Goal: Task Accomplishment & Management: Manage account settings

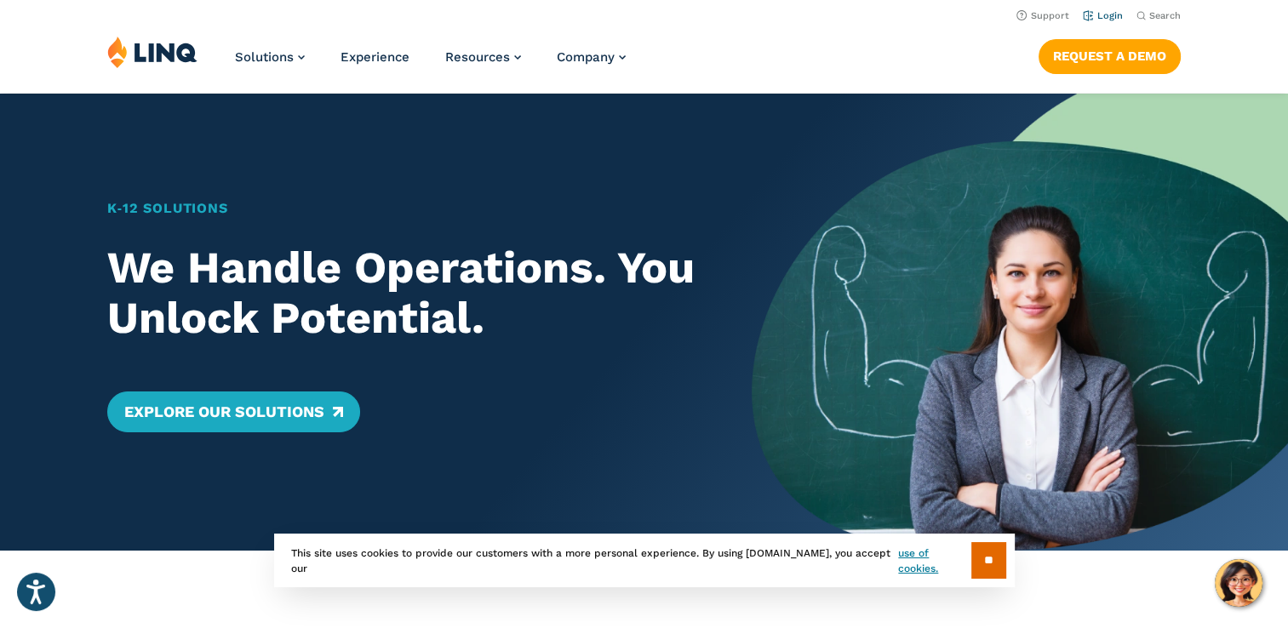
click at [1115, 18] on link "Login" at bounding box center [1103, 15] width 40 height 11
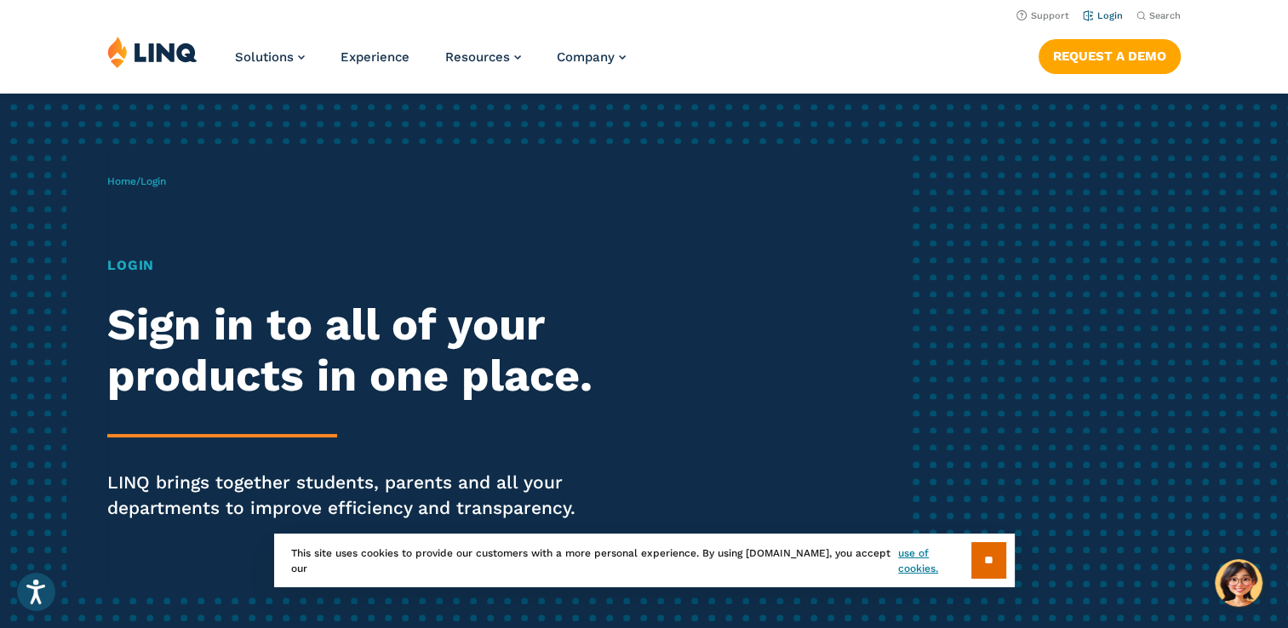
click at [1097, 18] on link "Login" at bounding box center [1103, 15] width 40 height 11
click at [991, 564] on input "**" at bounding box center [988, 560] width 35 height 37
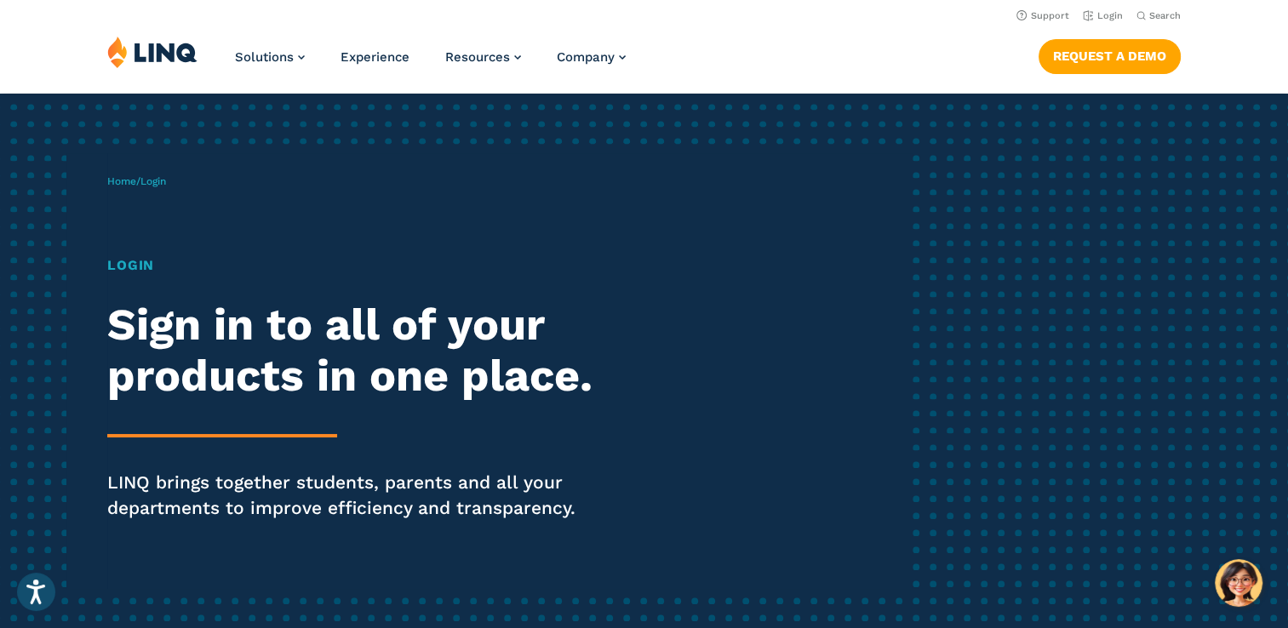
click at [129, 281] on div "Login Sign in to all of your products in one place. LINQ brings together studen…" at bounding box center [355, 411] width 496 height 313
click at [129, 261] on h1 "Login" at bounding box center [355, 265] width 496 height 20
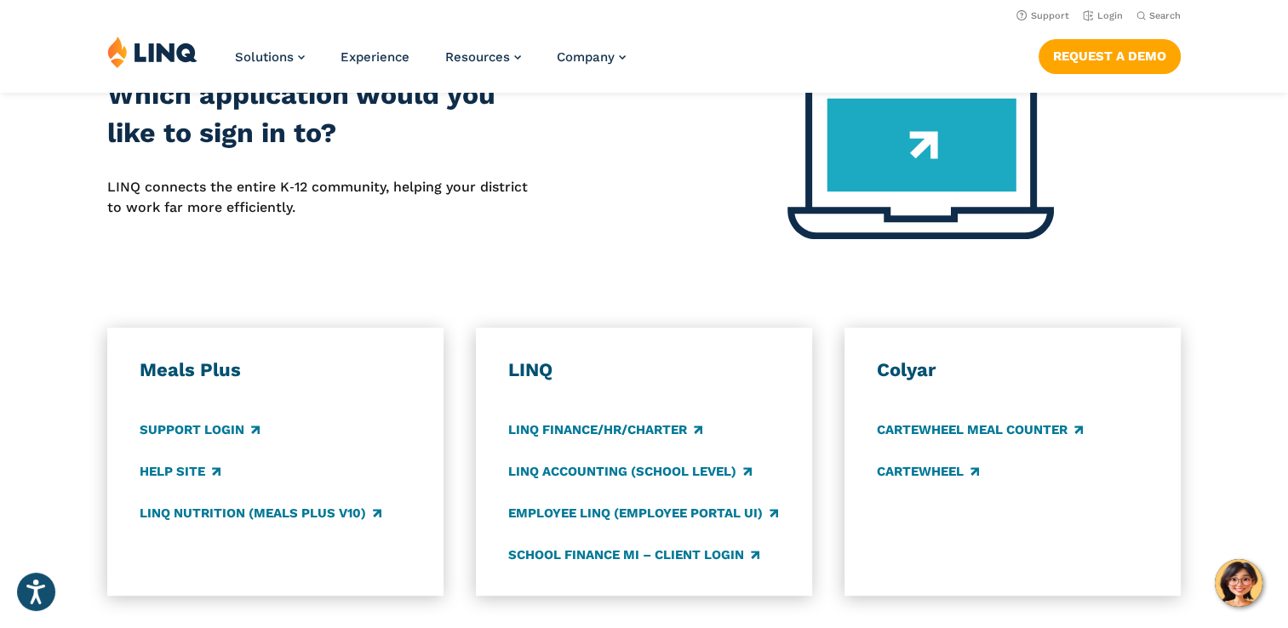
scroll to position [681, 0]
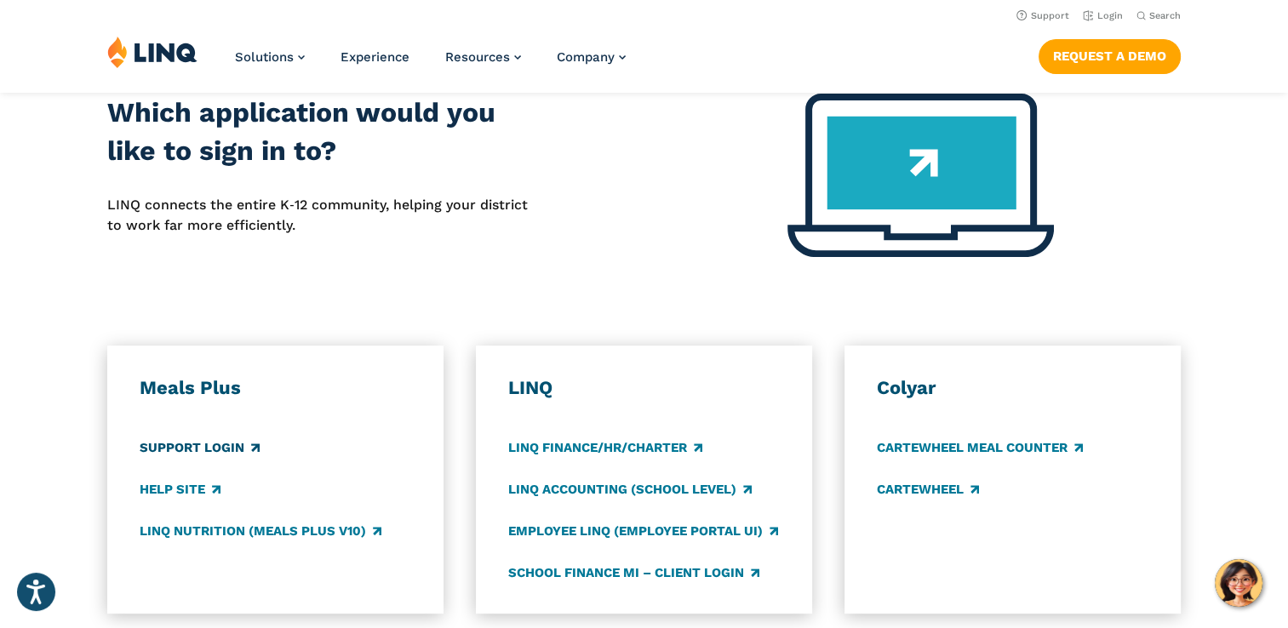
click at [180, 450] on link "Support Login" at bounding box center [200, 447] width 120 height 19
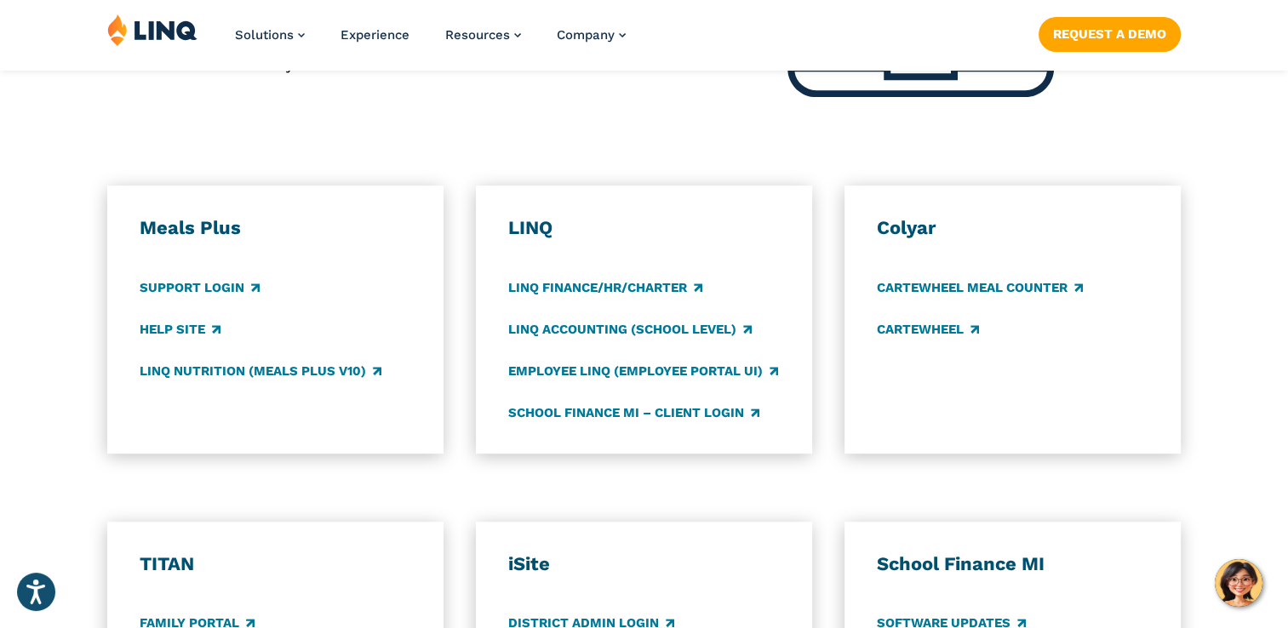
scroll to position [847, 0]
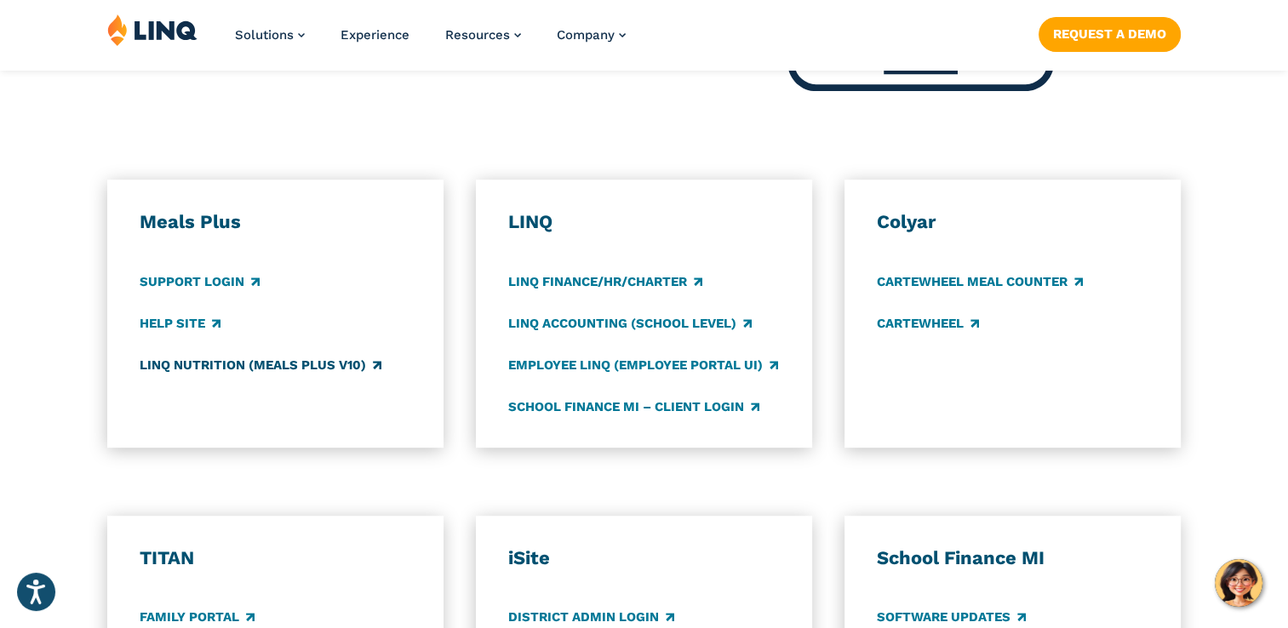
click at [209, 373] on link "LINQ Nutrition (Meals Plus v10)" at bounding box center [261, 365] width 242 height 19
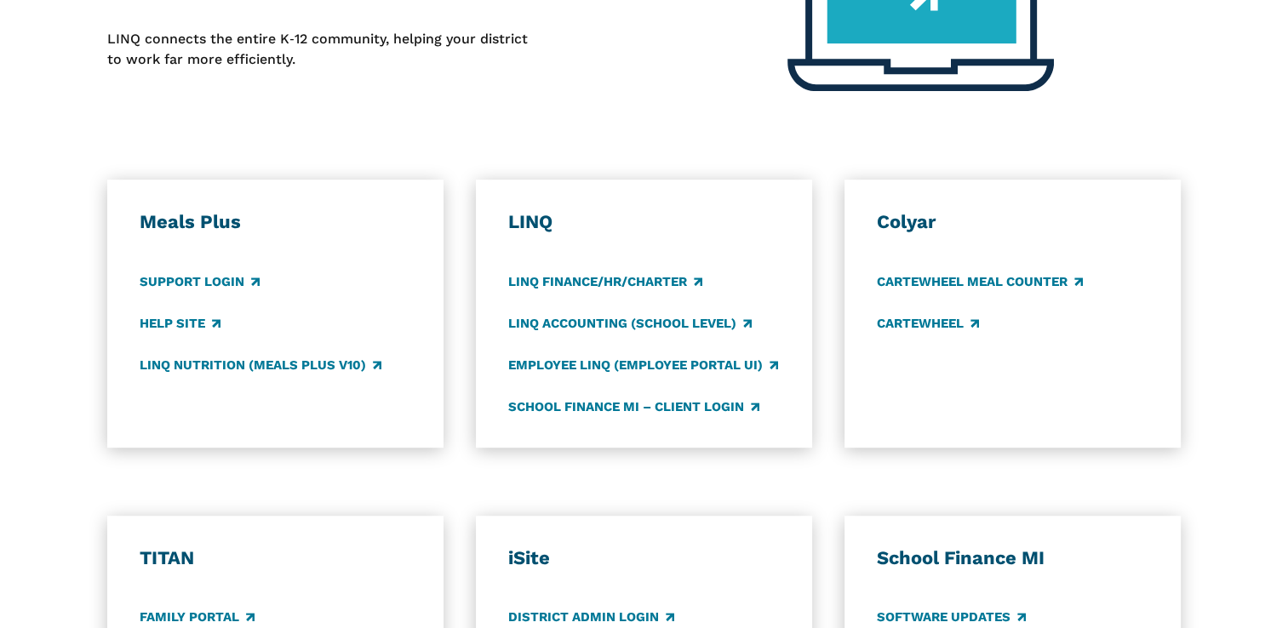
scroll to position [847, 0]
